Goal: Task Accomplishment & Management: Manage account settings

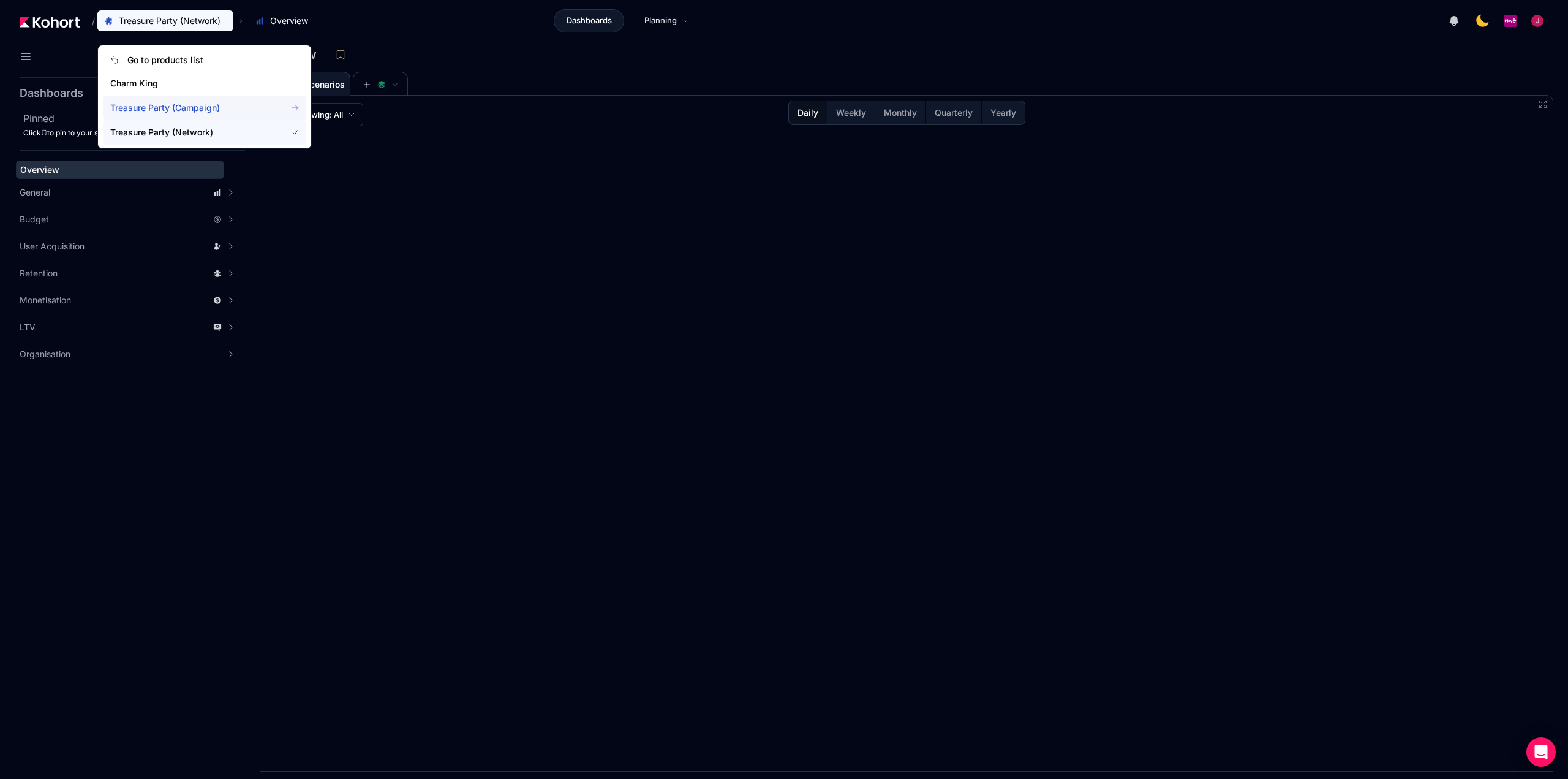
click at [189, 113] on span "Treasure Party (Campaign)" at bounding box center [191, 108] width 162 height 13
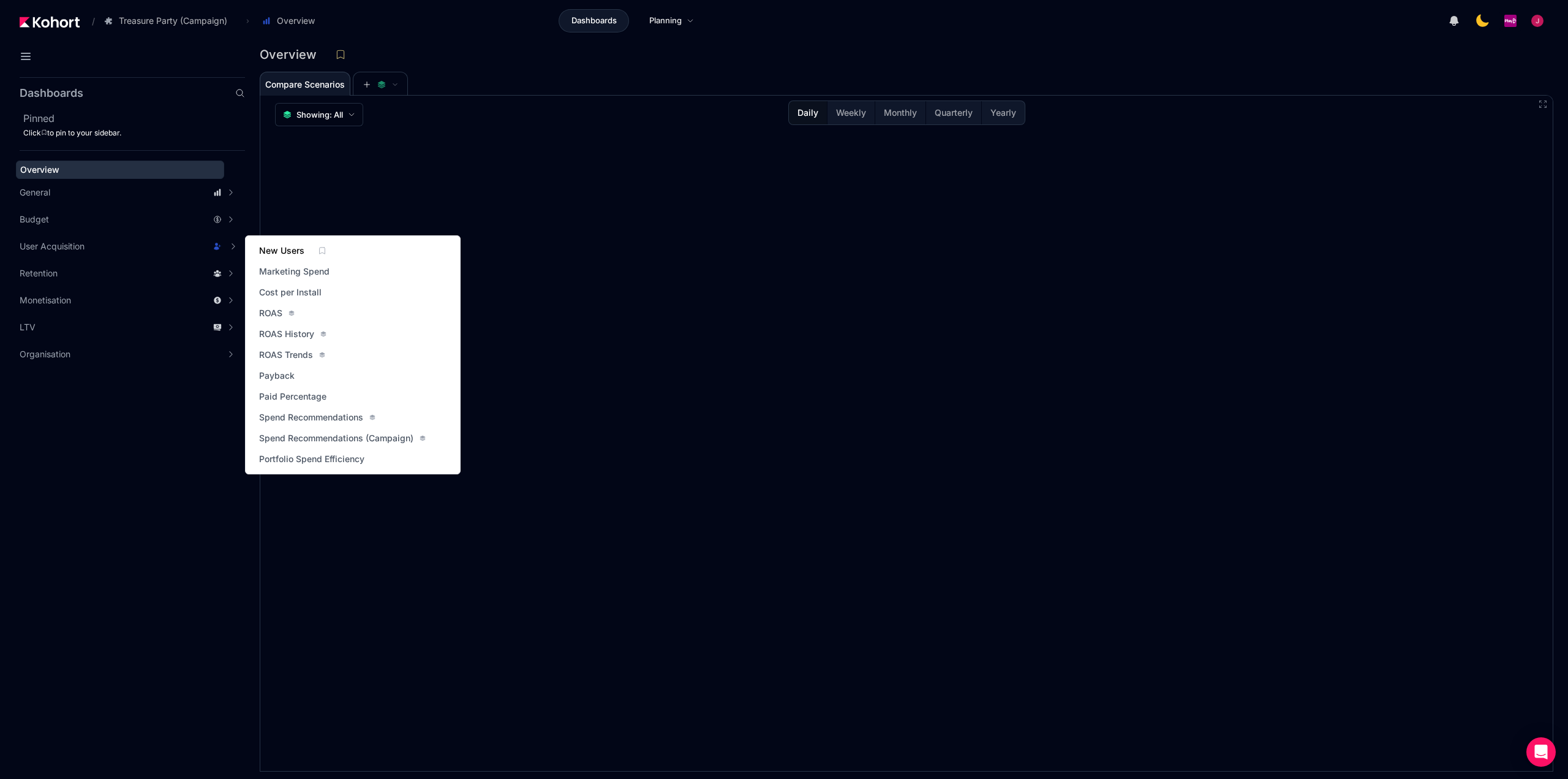
click at [289, 253] on span "New Users" at bounding box center [282, 251] width 45 height 13
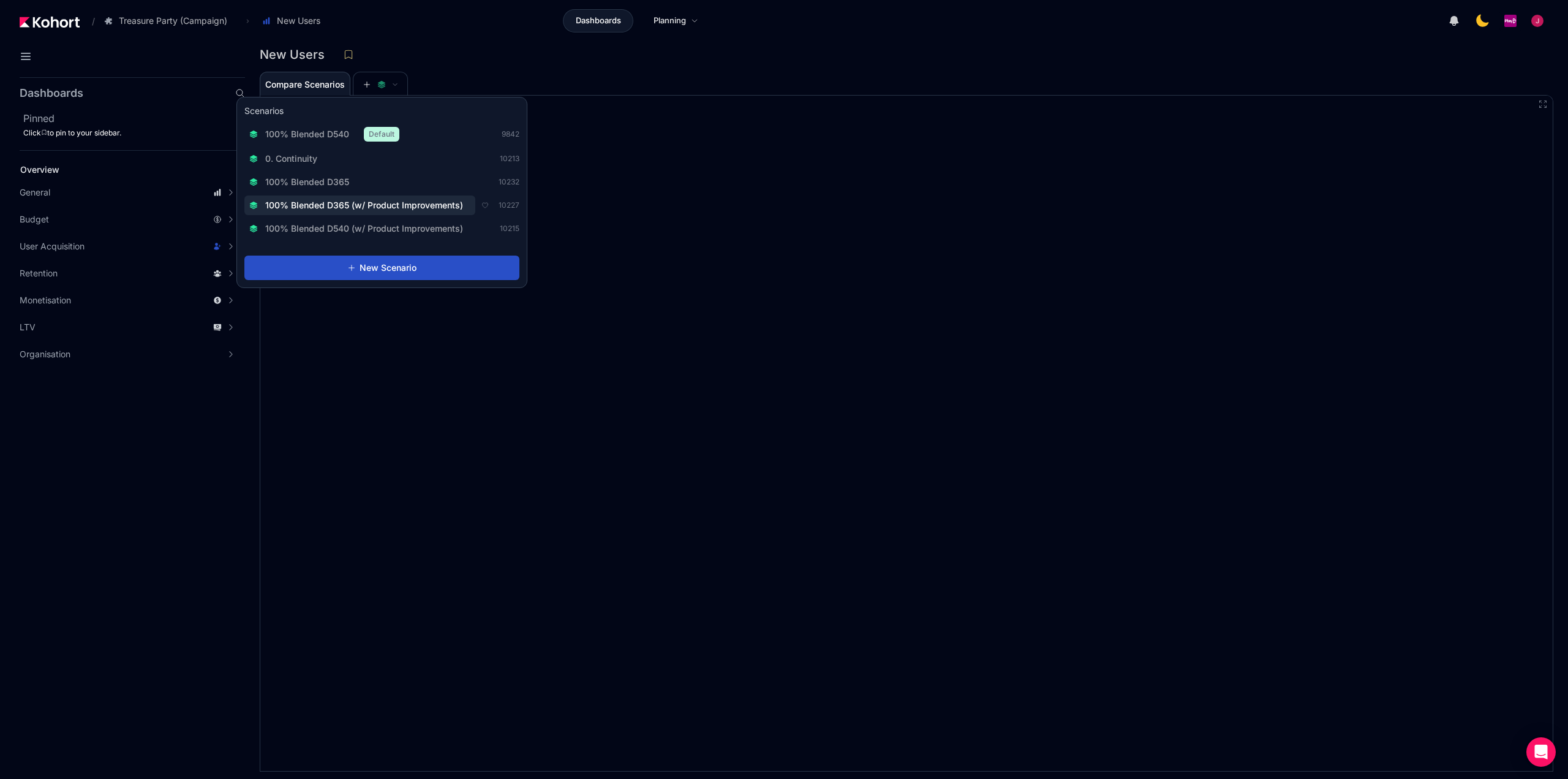
click at [406, 204] on span "100% Blended D365 (w/ Product Improvements)" at bounding box center [364, 205] width 198 height 13
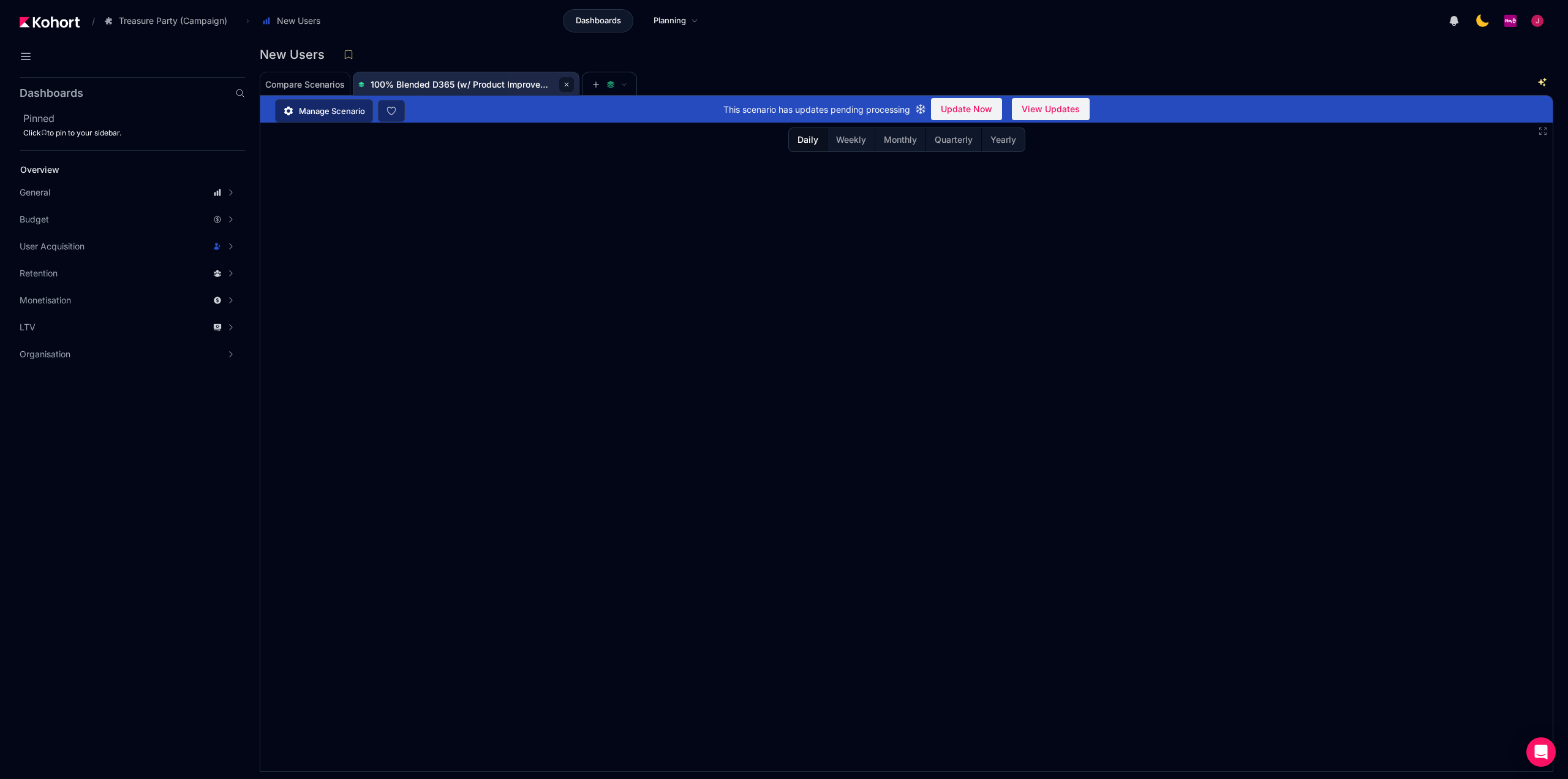
click at [569, 84] on icon at bounding box center [566, 84] width 7 height 7
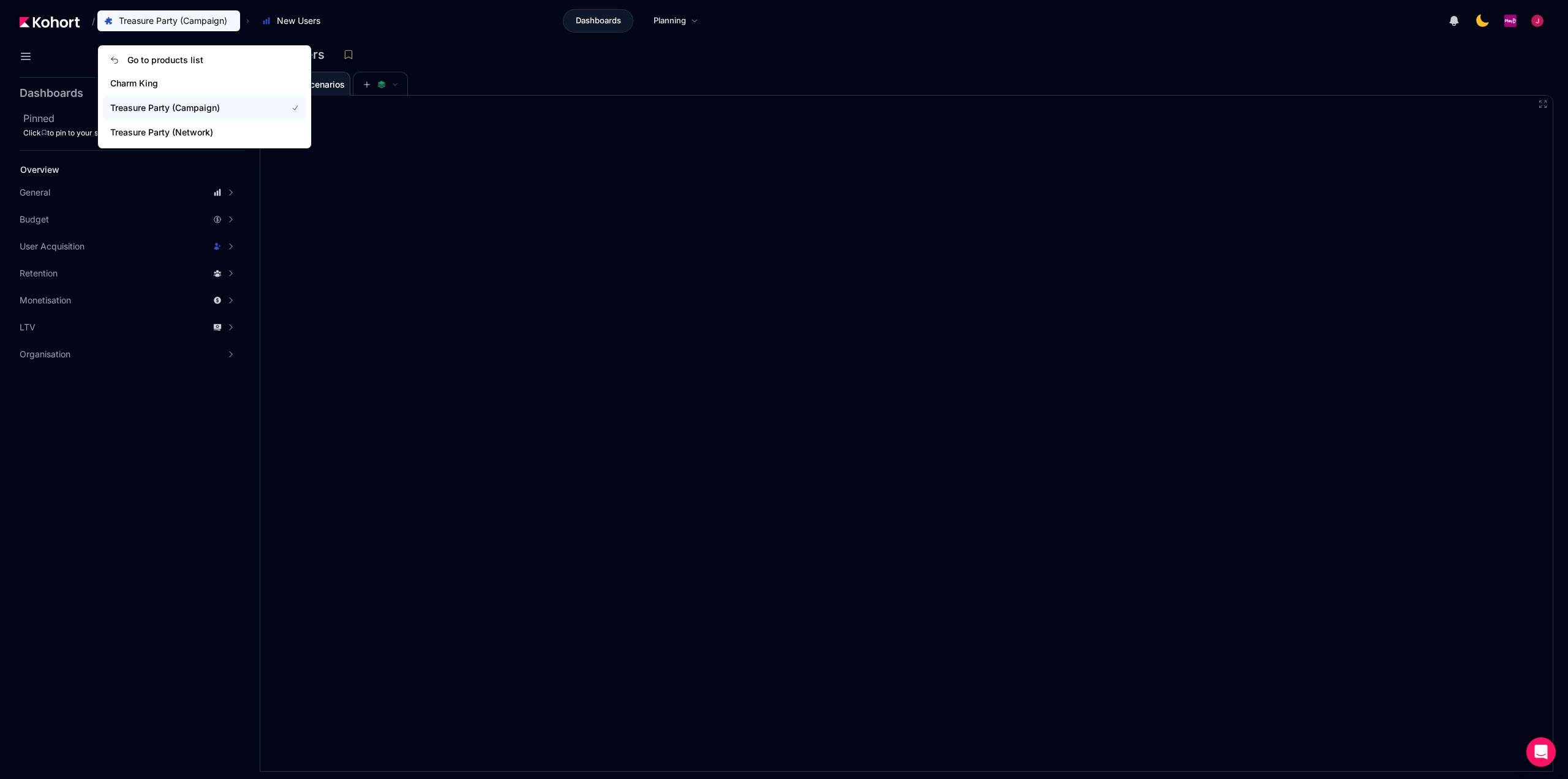
click at [200, 23] on span "Treasure Party (Campaign)" at bounding box center [173, 21] width 109 height 13
click at [180, 129] on span "Treasure Party (Network)" at bounding box center [191, 133] width 162 height 13
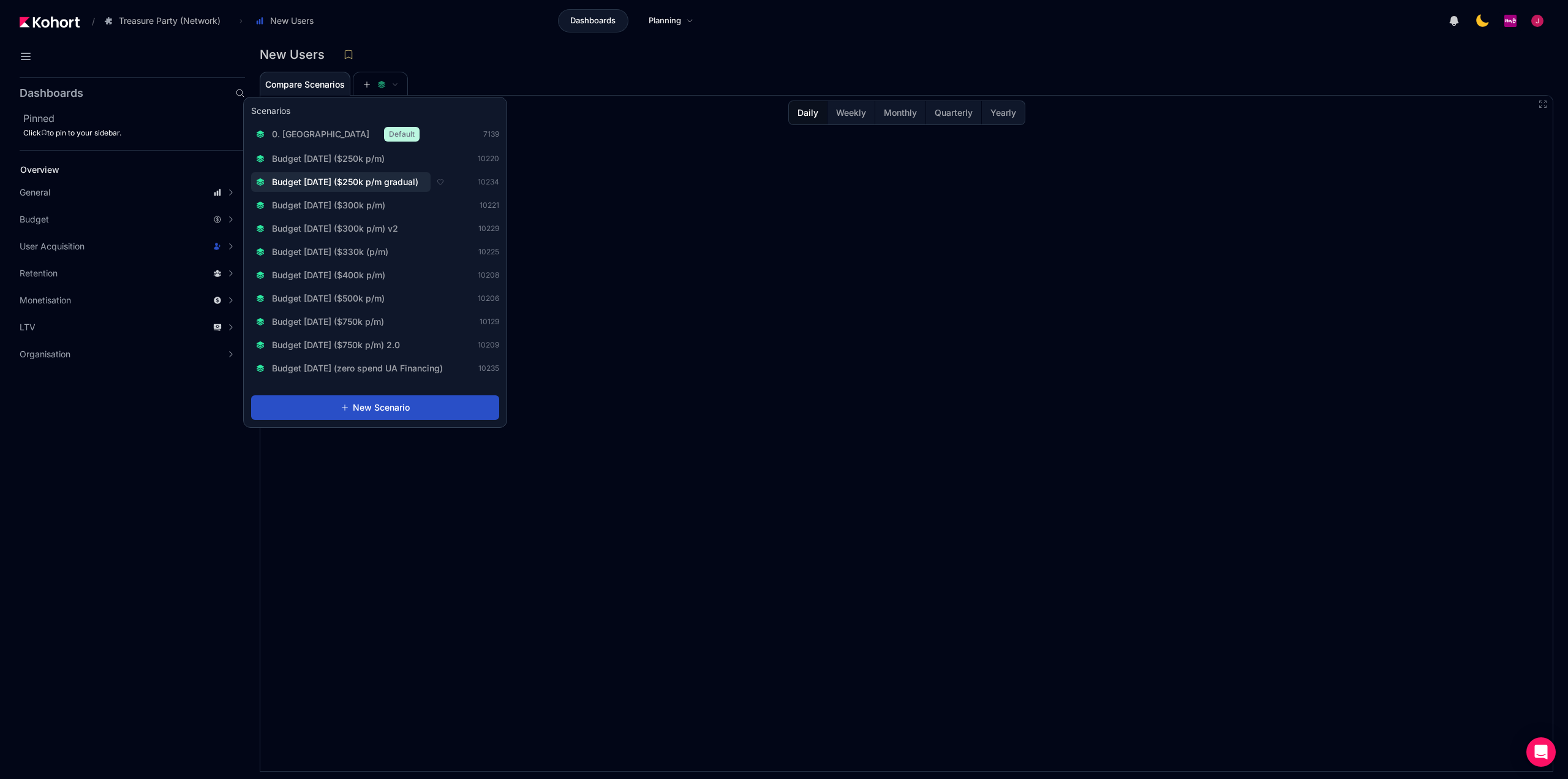
click at [396, 184] on span "Budget [DATE] ($250k p/m gradual)" at bounding box center [345, 182] width 146 height 13
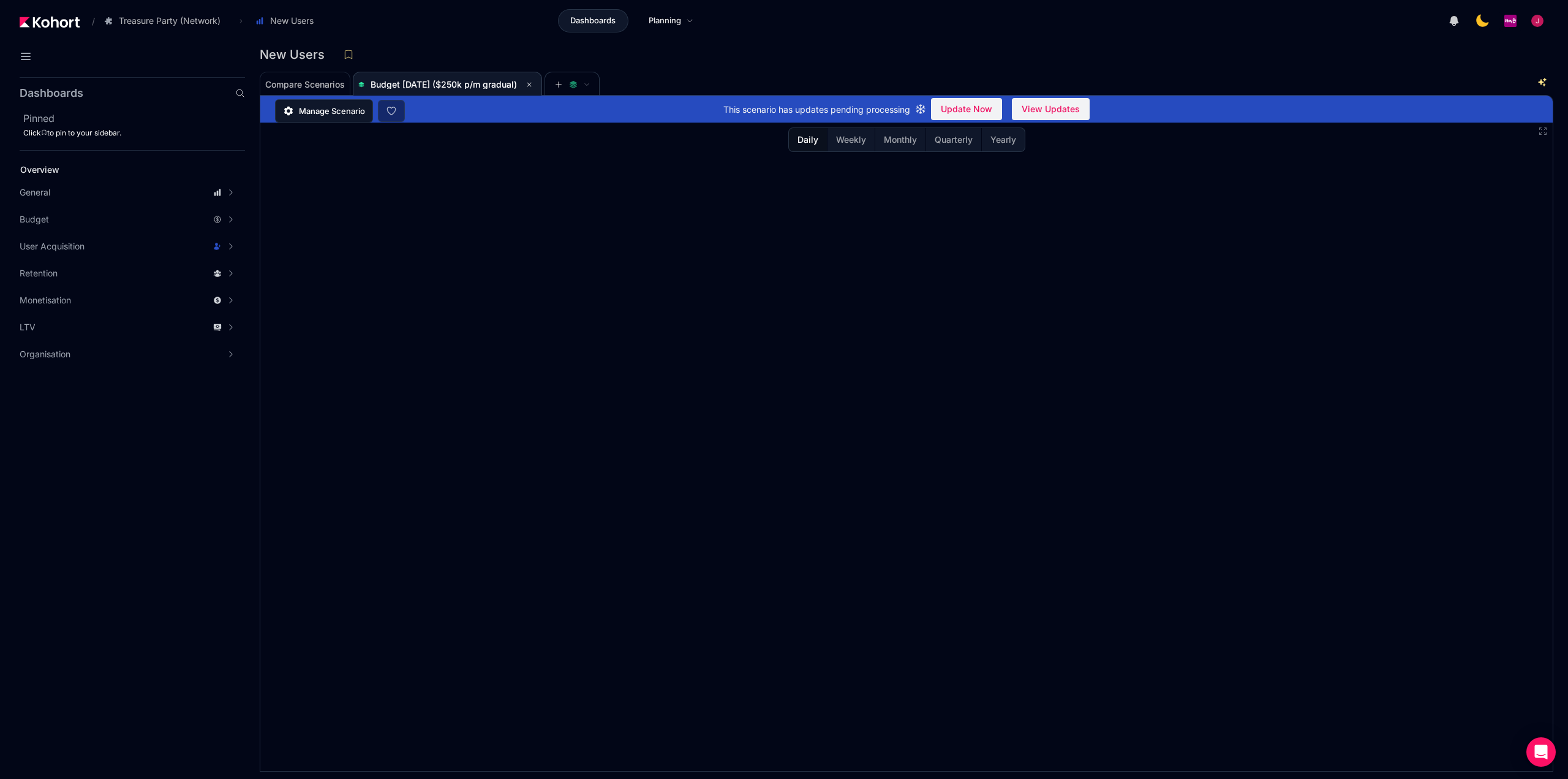
click at [323, 113] on span "Manage Scenario" at bounding box center [332, 111] width 66 height 13
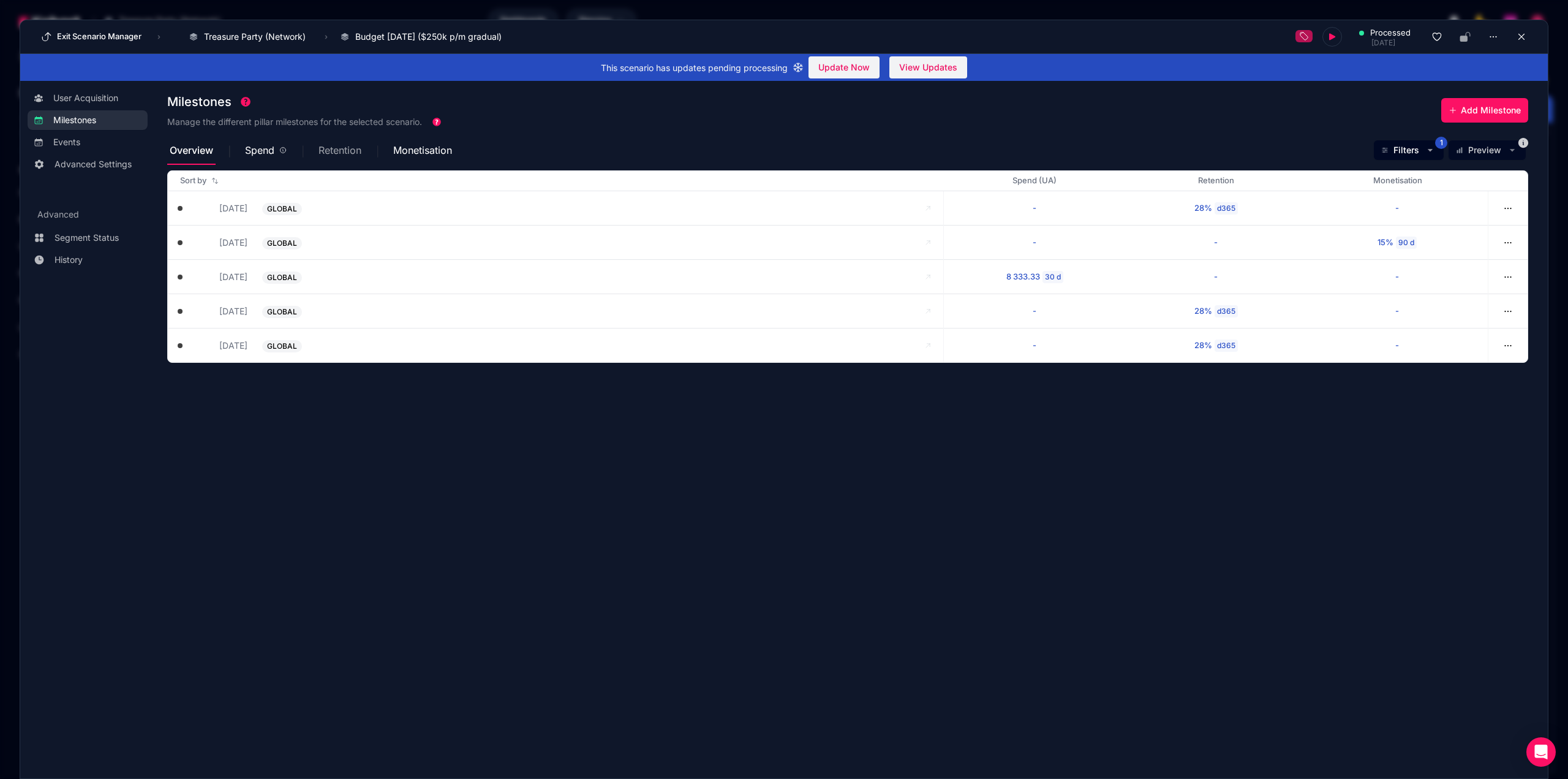
click at [341, 148] on span "Retention" at bounding box center [340, 150] width 43 height 10
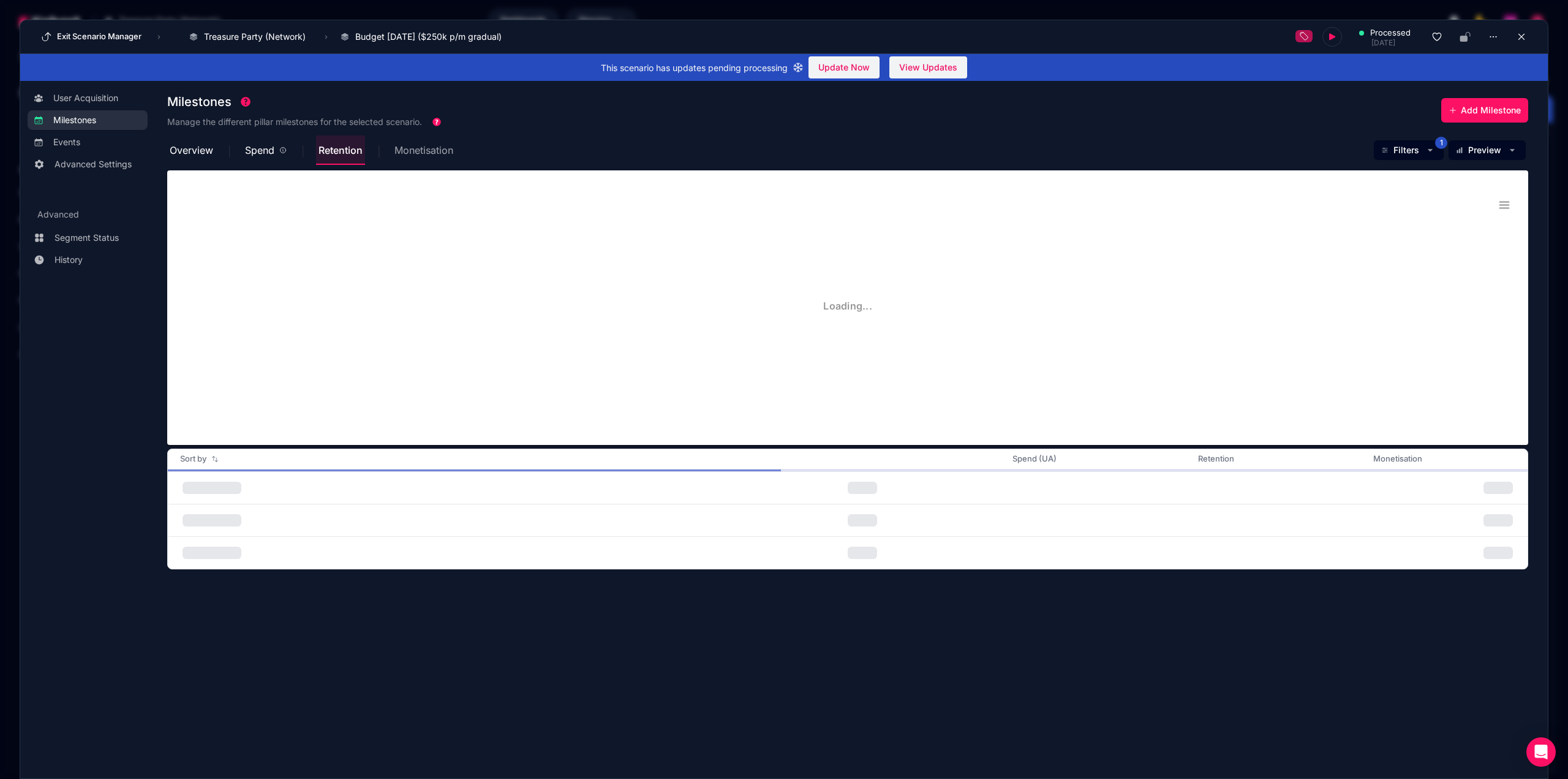
click at [402, 153] on span "Monetisation" at bounding box center [423, 150] width 59 height 10
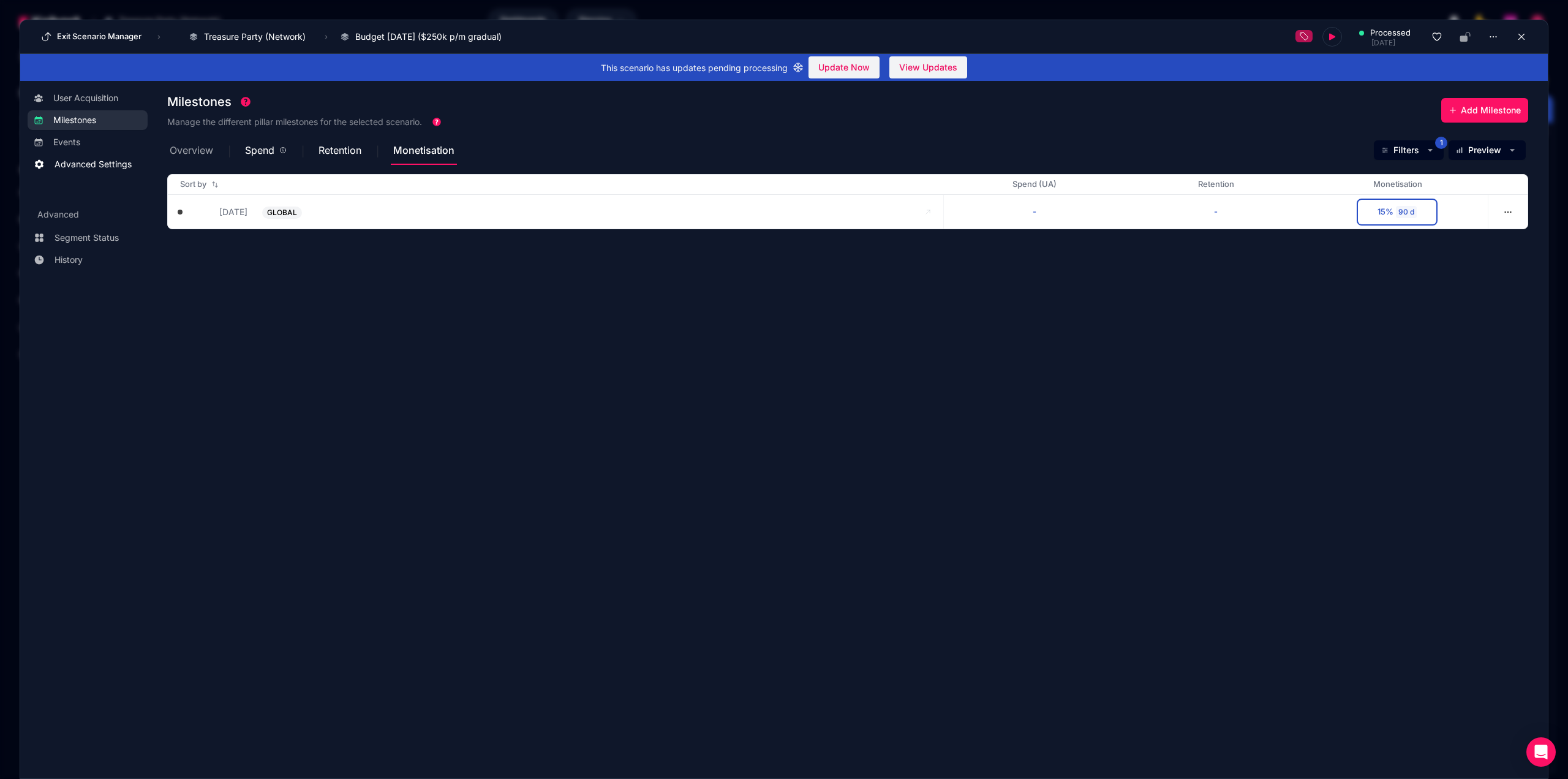
click at [172, 151] on span "Overview" at bounding box center [191, 150] width 44 height 10
click at [109, 167] on span "Advanced Settings" at bounding box center [93, 164] width 77 height 13
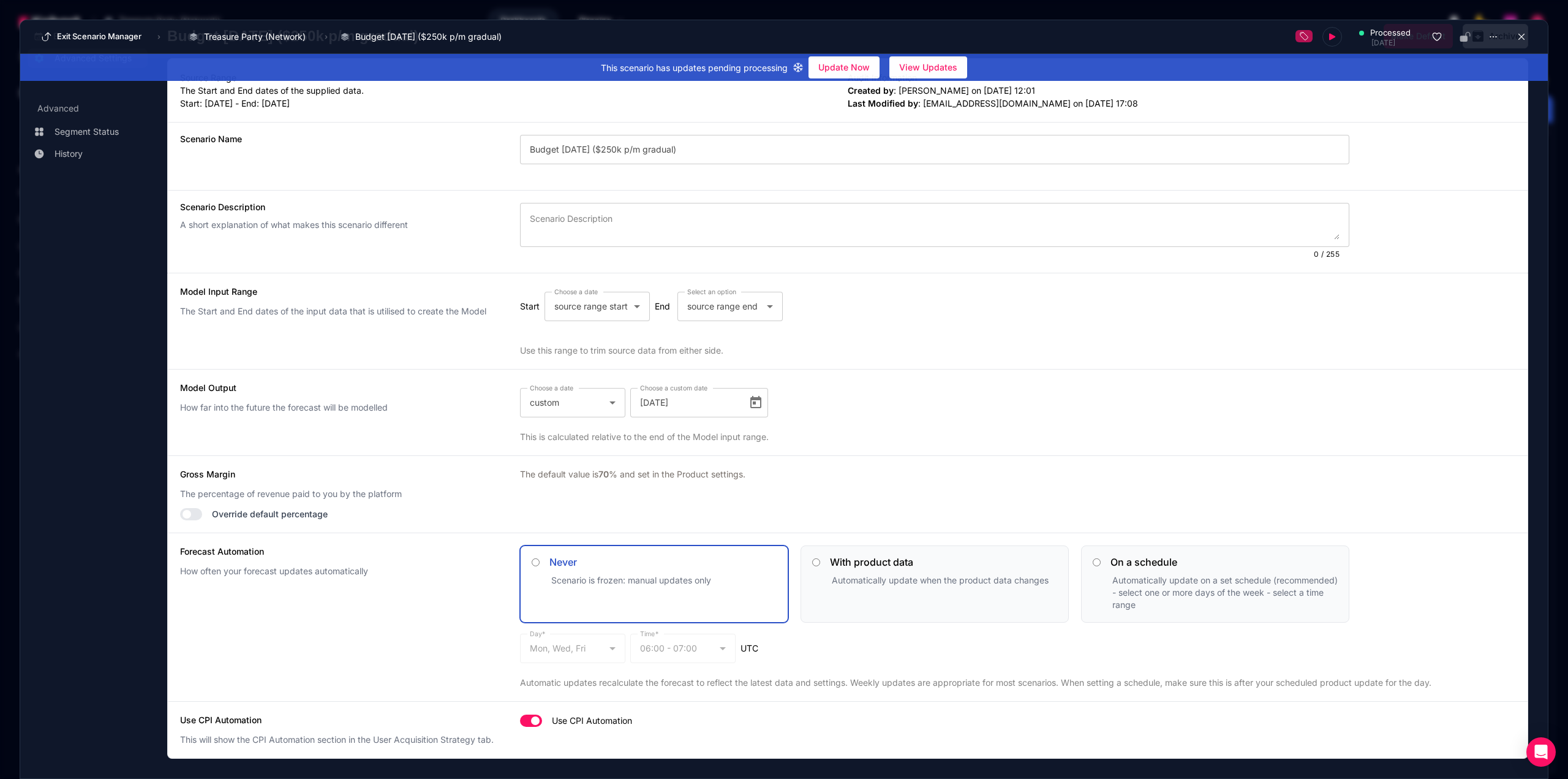
scroll to position [118, 0]
click at [1516, 39] on icon at bounding box center [1522, 37] width 11 height 11
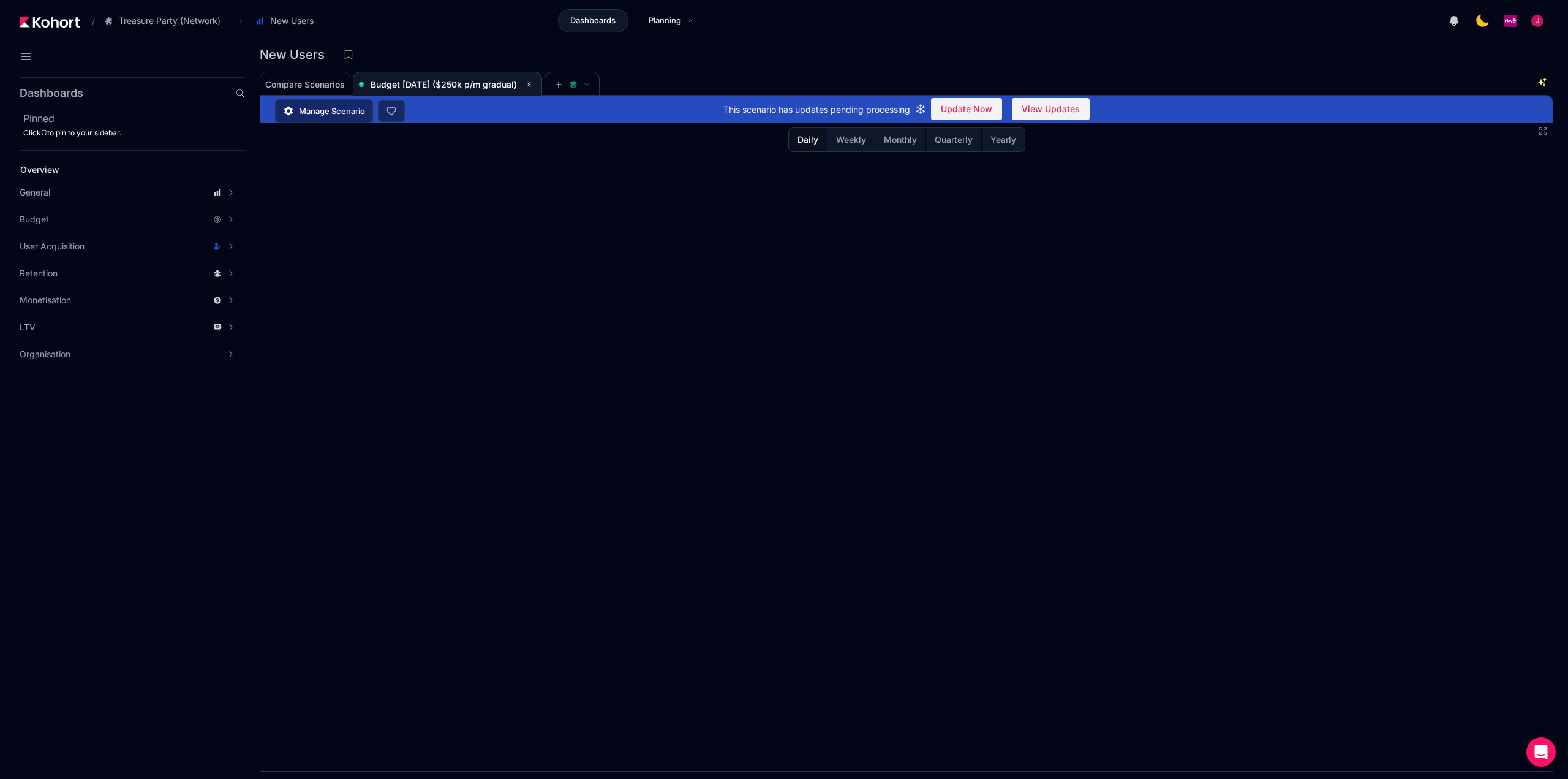
click at [154, 530] on aside "Dashboards Pinned Click to pin to your sidebar. Overview General Scenario Histo…" at bounding box center [123, 426] width 245 height 706
